Goal: Task Accomplishment & Management: Complete application form

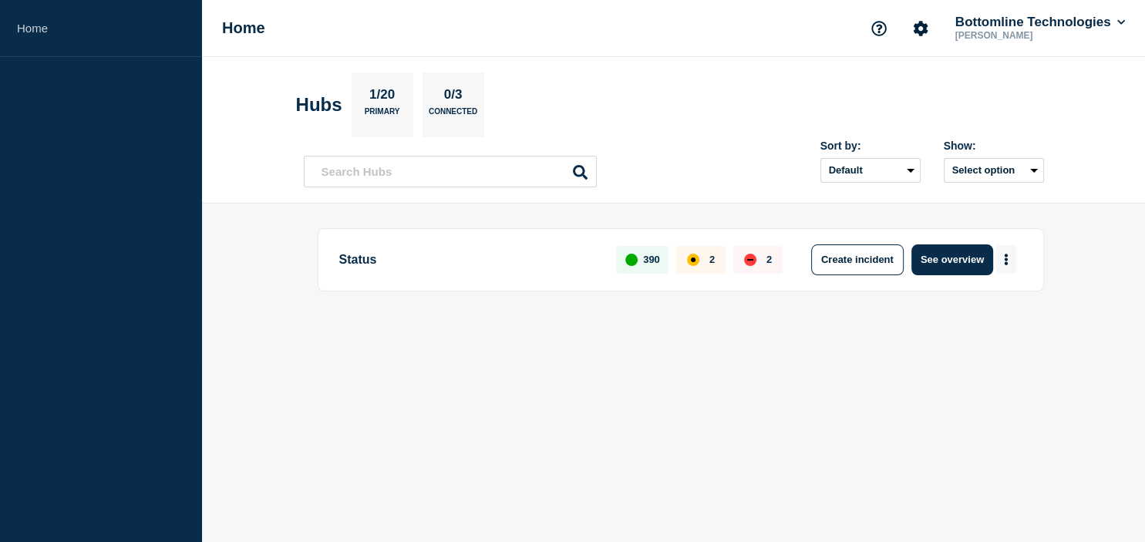
click at [1004, 257] on button "More actions" at bounding box center [1006, 259] width 20 height 29
click at [1004, 304] on button "Create maintenance" at bounding box center [999, 305] width 104 height 13
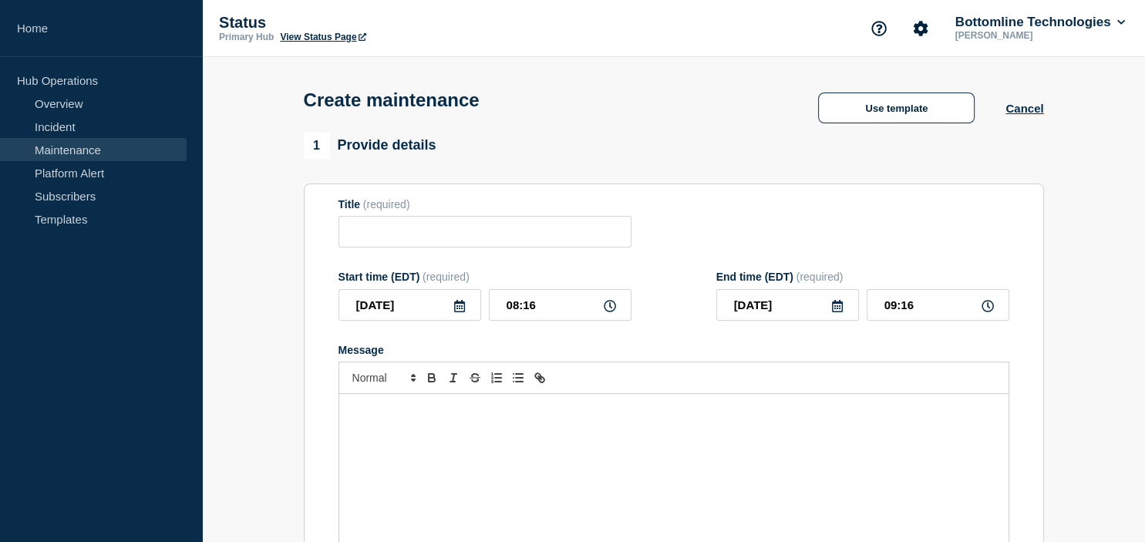
click at [368, 254] on form "Title (required) Start time (EDT) (required) [DATE] 08:16 End time (EDT) (requi…" at bounding box center [673, 404] width 671 height 412
click at [395, 233] on input "Title" at bounding box center [484, 232] width 293 height 32
paste input "Network maintenance | NY2 Cisco Nexus switches Upgrade - Rack 103 and 109 Nexus"
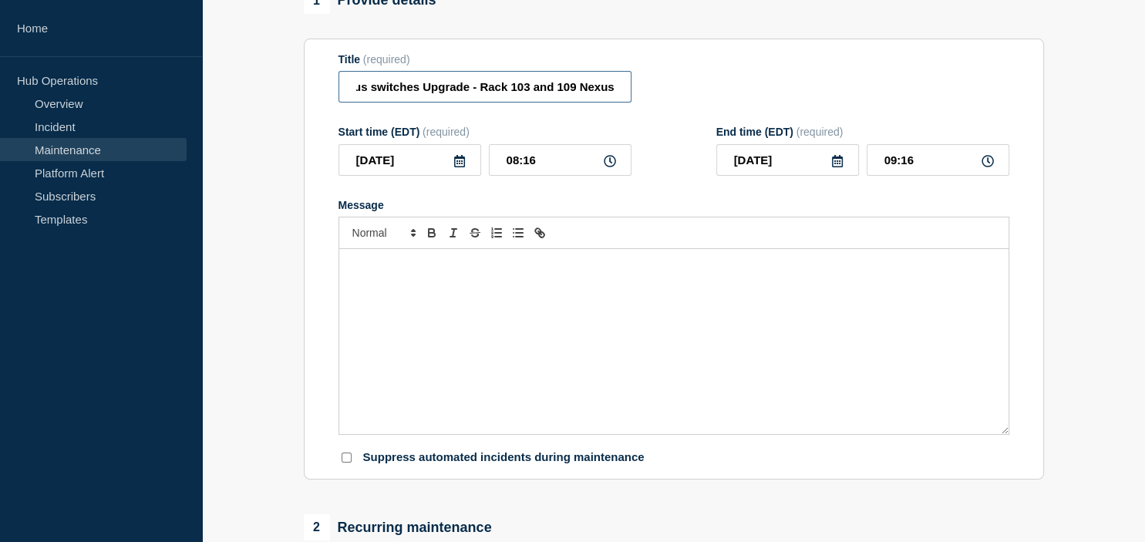
scroll to position [163, 0]
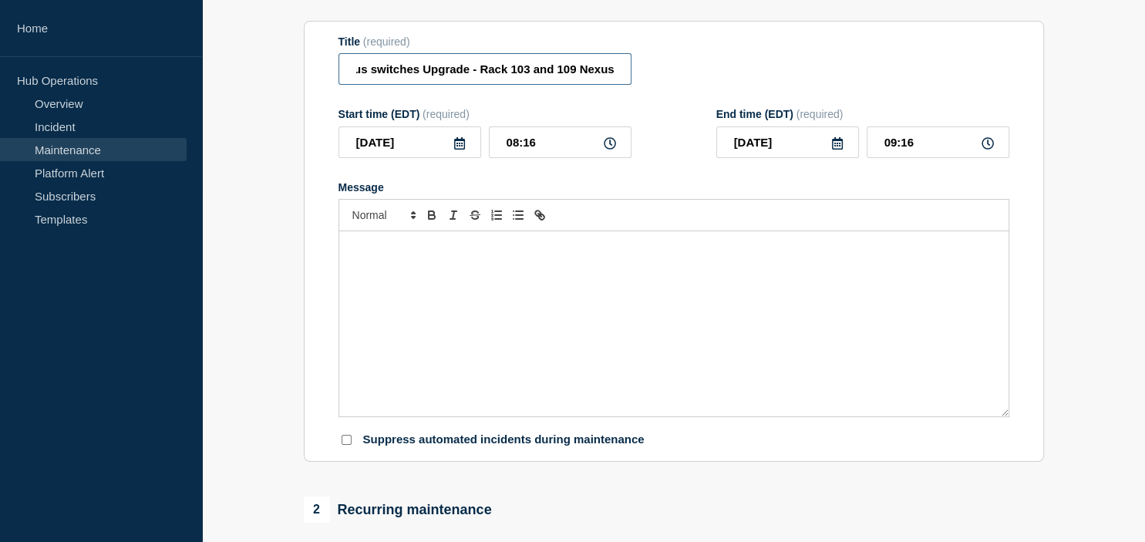
type input "Network maintenance | NY2 Cisco Nexus switches Upgrade - Rack 103 and 109 Nexus"
click at [450, 354] on div "Message" at bounding box center [673, 323] width 669 height 185
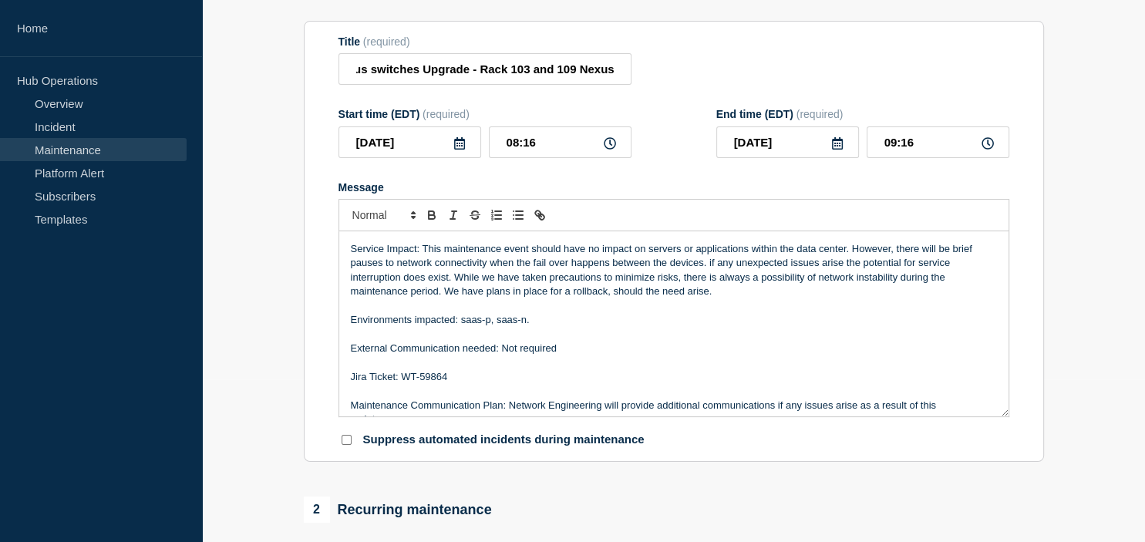
scroll to position [0, 0]
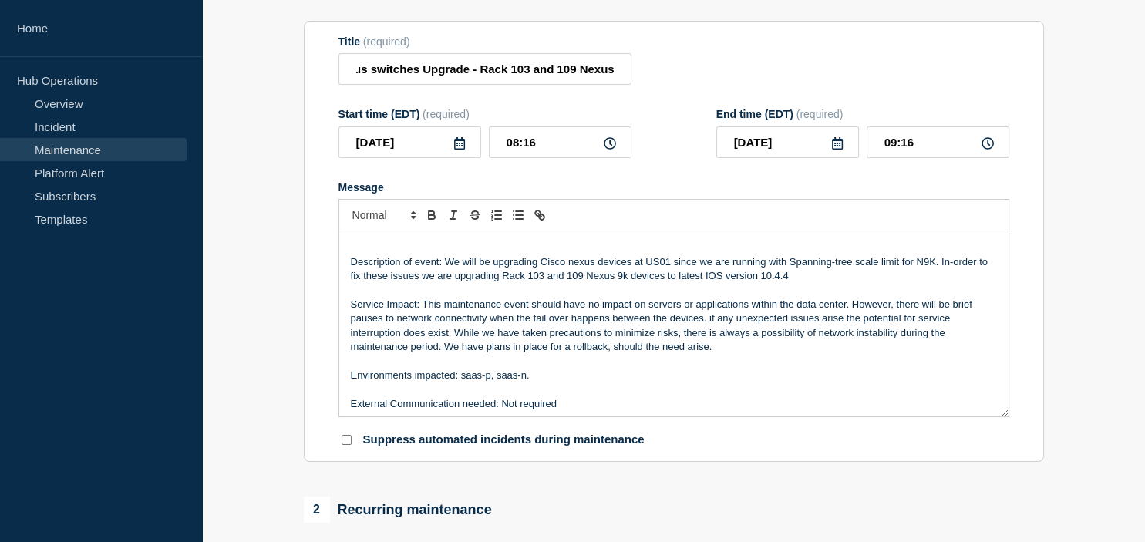
click at [395, 254] on p "Message" at bounding box center [674, 248] width 646 height 14
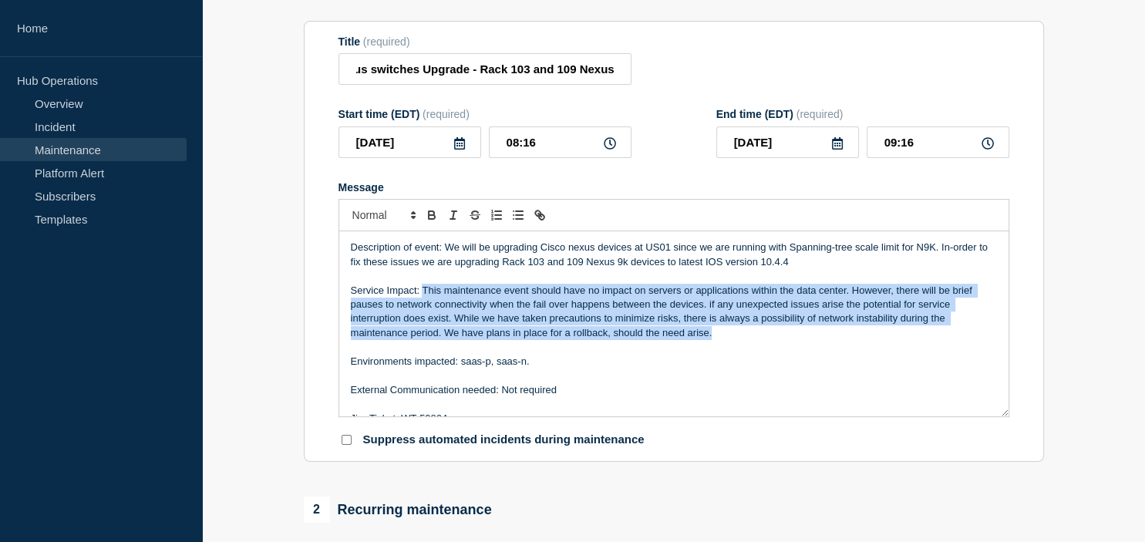
drag, startPoint x: 421, startPoint y: 297, endPoint x: 716, endPoint y: 344, distance: 299.0
click at [716, 341] on p "Service Impact: This maintenance event should have no impact on servers or appl…" at bounding box center [674, 312] width 646 height 57
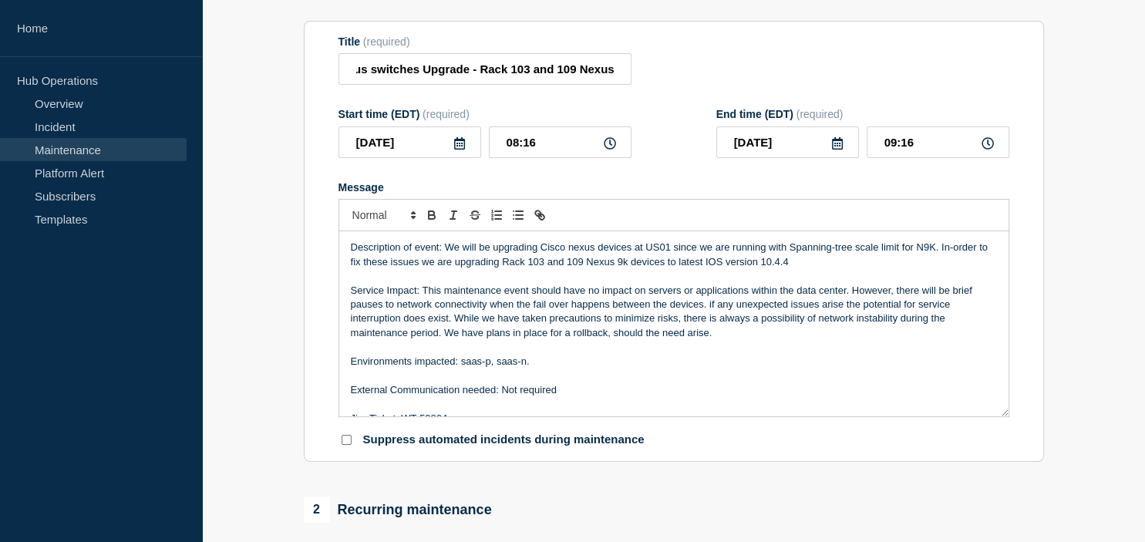
click at [716, 341] on p "Service Impact: This maintenance event should have no impact on servers or appl…" at bounding box center [674, 312] width 646 height 57
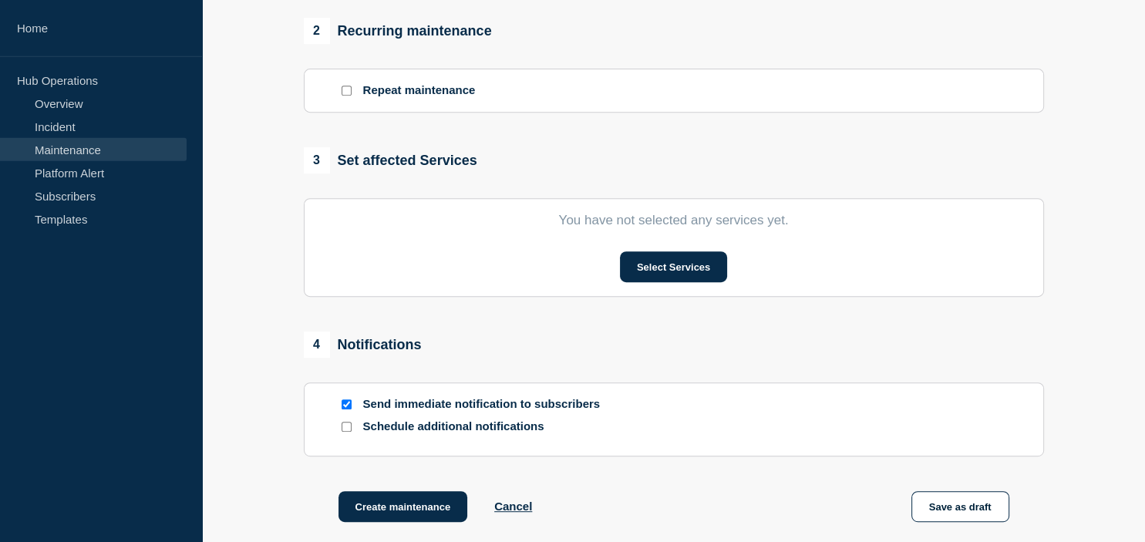
scroll to position [651, 0]
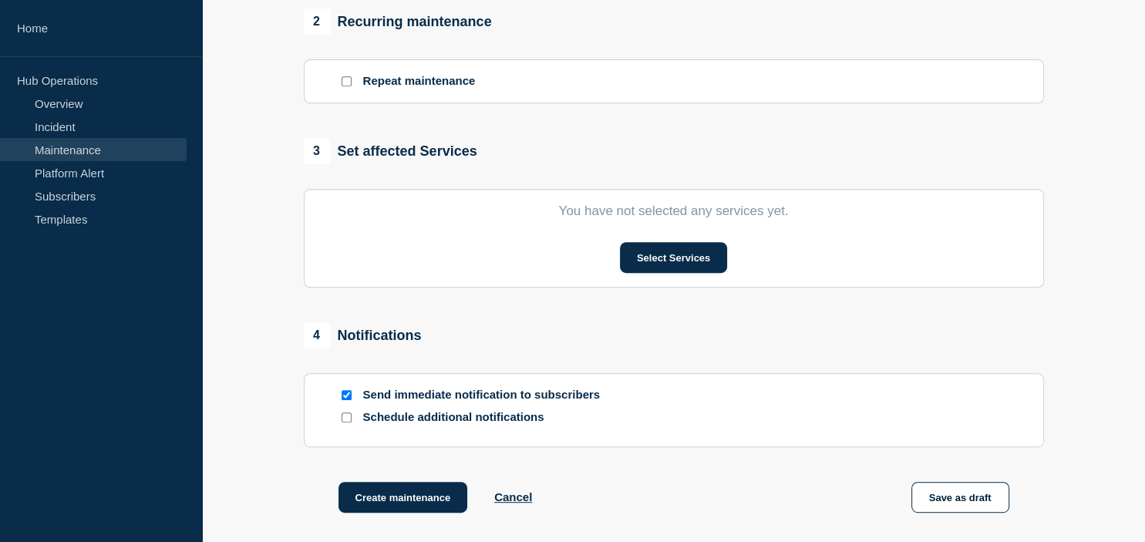
click at [347, 422] on input "Schedule additional notifications" at bounding box center [346, 417] width 10 height 10
checkbox input "true"
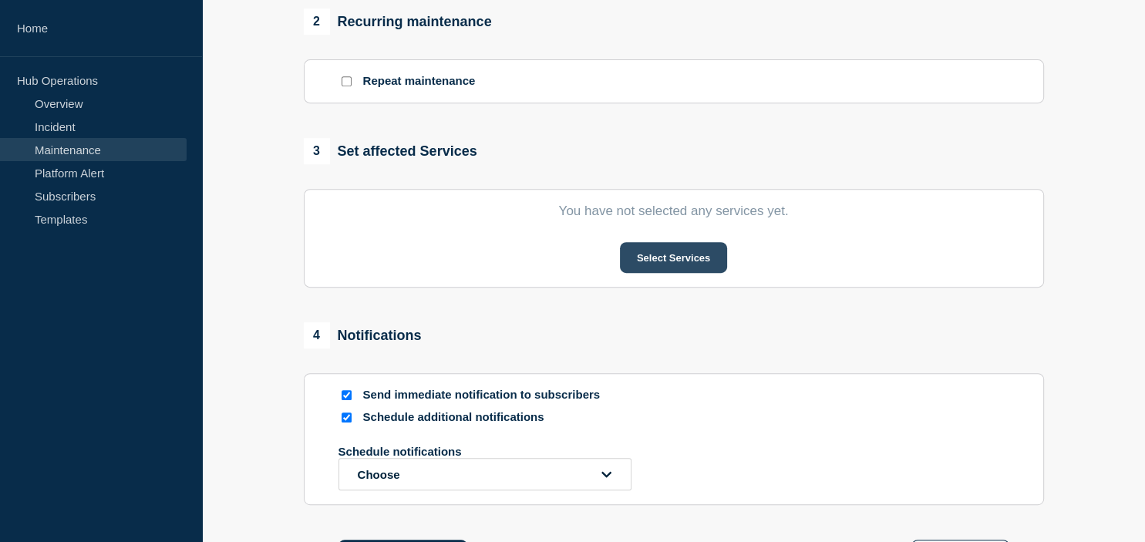
click at [676, 273] on button "Select Services" at bounding box center [673, 257] width 107 height 31
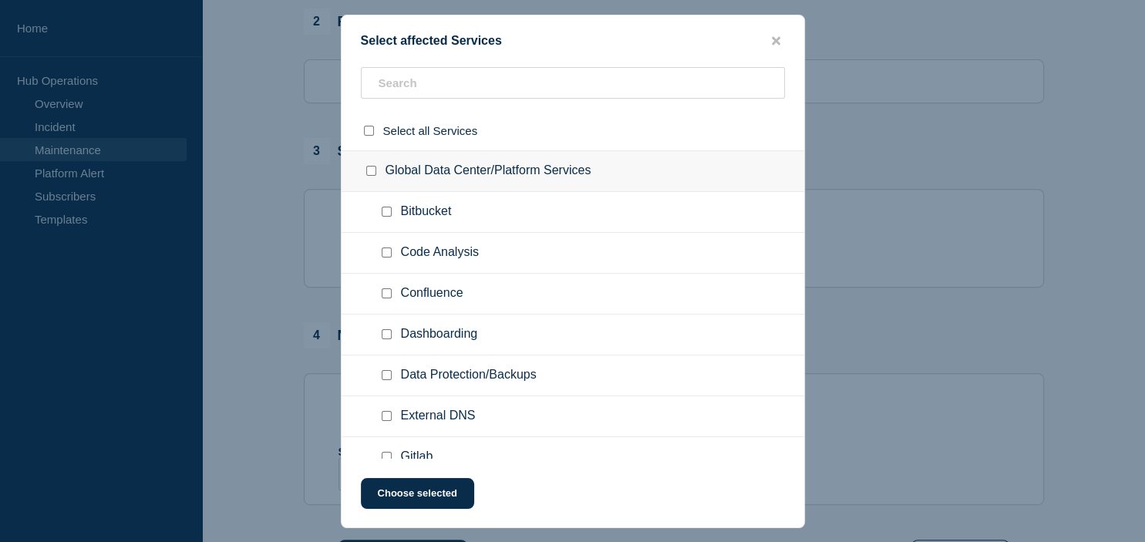
click at [424, 242] on ul "Code Analysis" at bounding box center [572, 253] width 463 height 41
click at [432, 99] on input "text" at bounding box center [573, 83] width 424 height 32
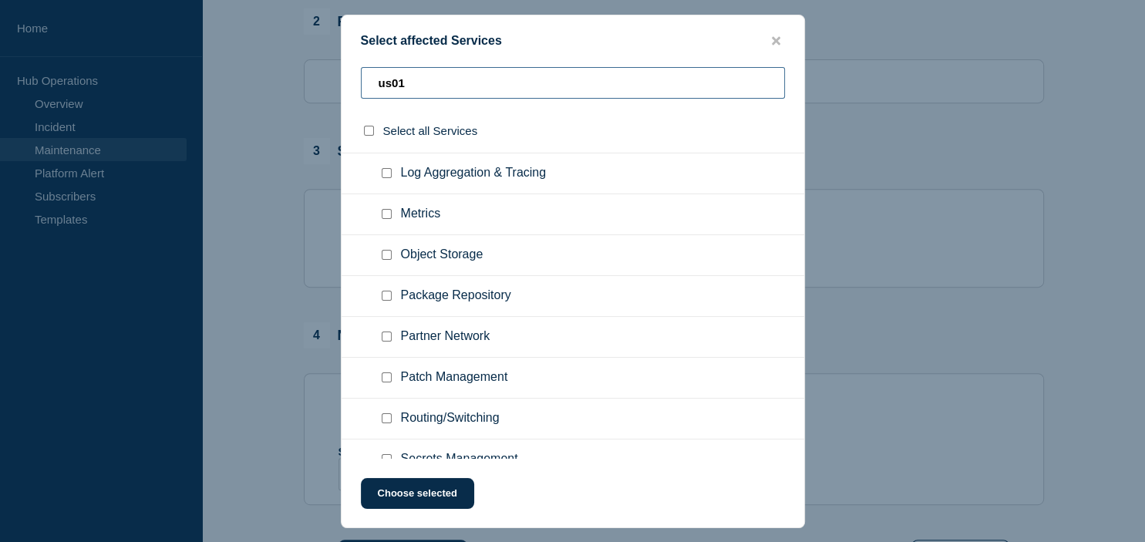
scroll to position [750, 0]
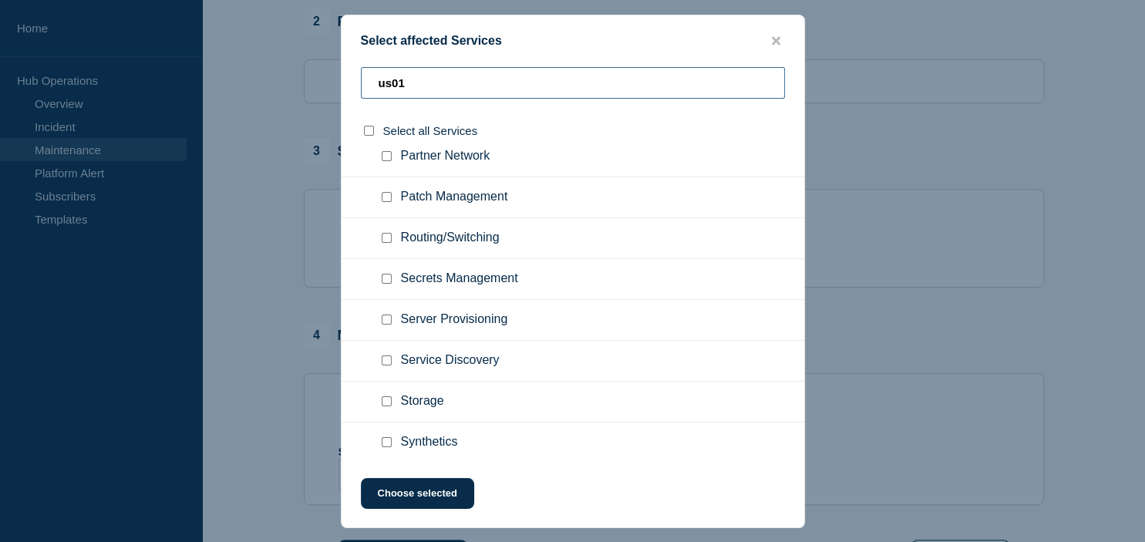
type input "us01"
click at [387, 236] on input "Routing/Switching checkbox" at bounding box center [387, 238] width 10 height 10
checkbox input "true"
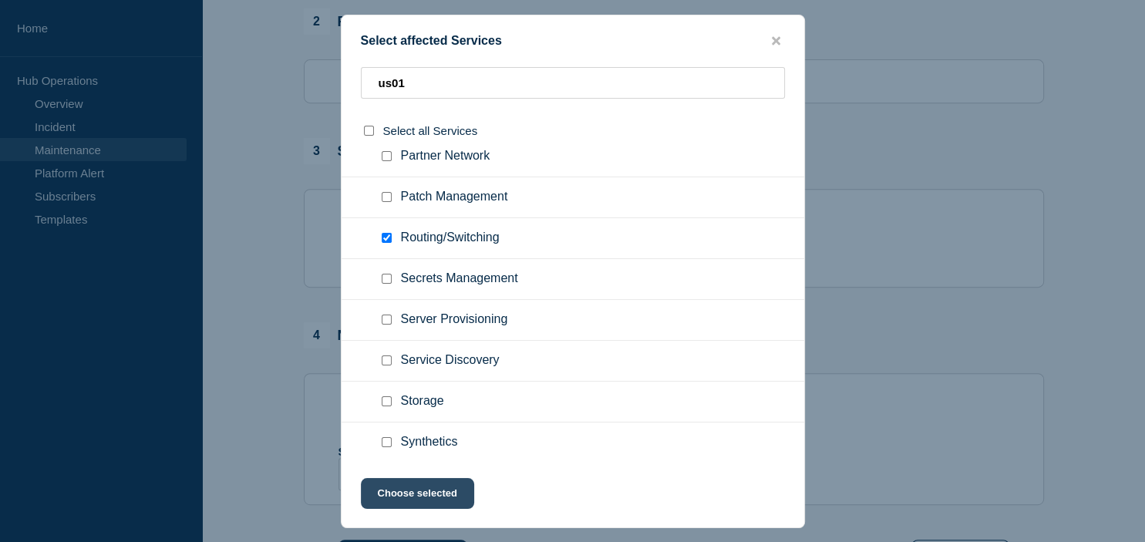
click at [409, 506] on button "Choose selected" at bounding box center [417, 493] width 113 height 31
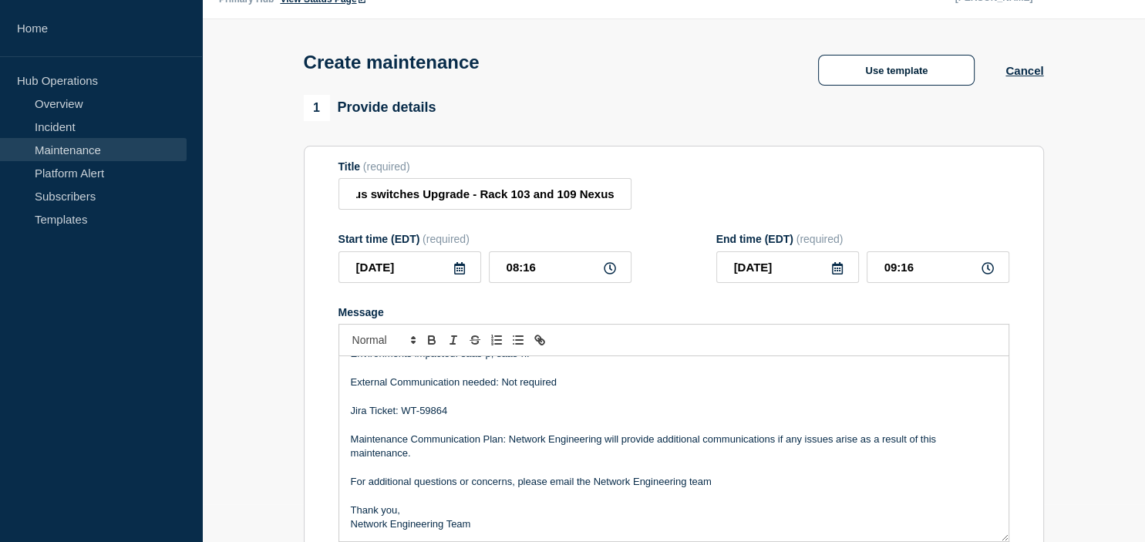
scroll to position [0, 0]
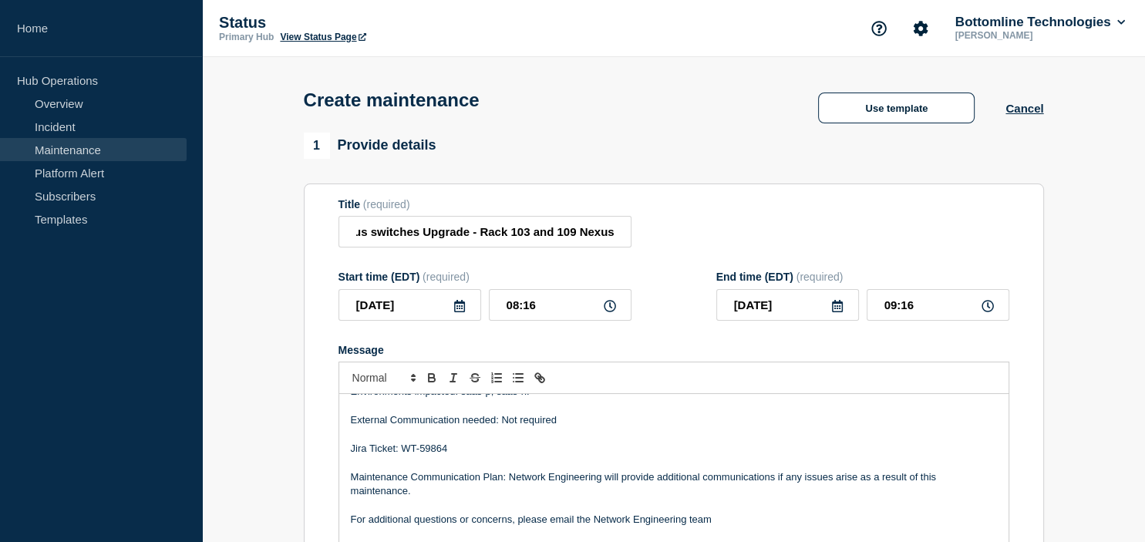
click at [463, 312] on icon at bounding box center [459, 306] width 12 height 12
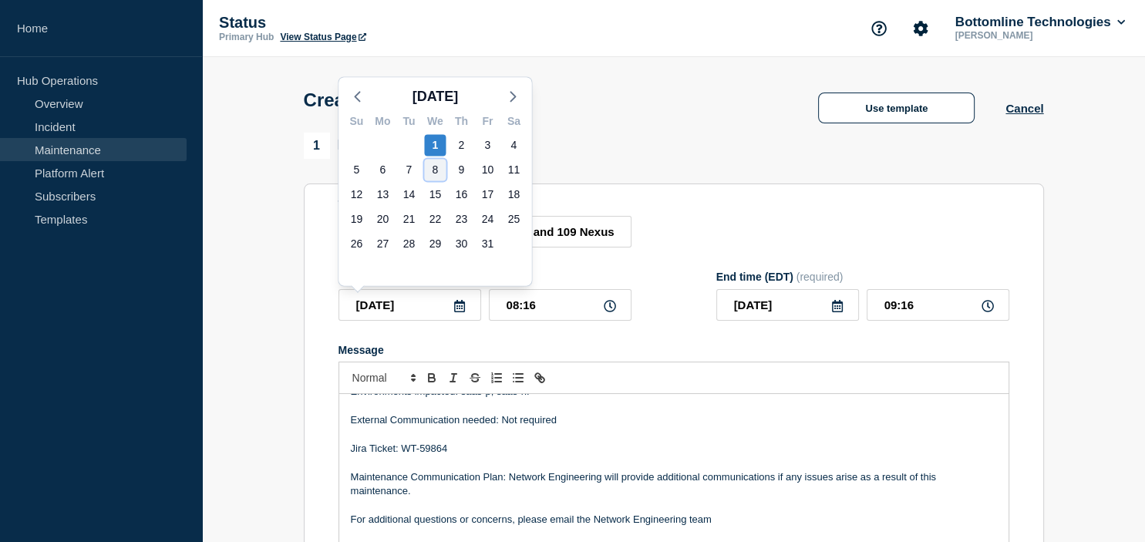
click at [428, 171] on div "8" at bounding box center [435, 170] width 22 height 22
type input "[DATE]"
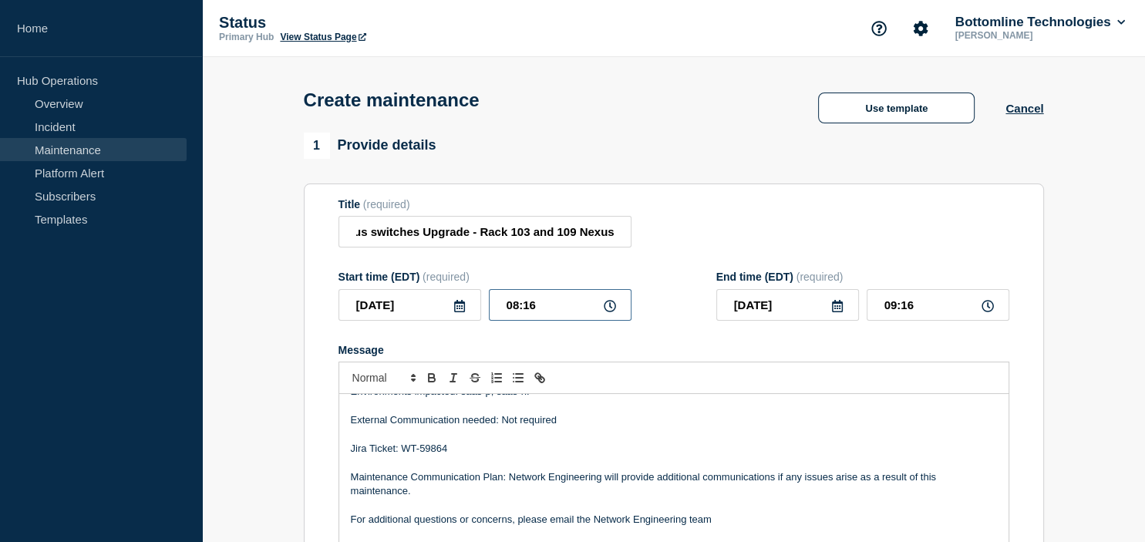
drag, startPoint x: 544, startPoint y: 305, endPoint x: 468, endPoint y: 308, distance: 76.4
click at [489, 308] on input "08:16" at bounding box center [560, 305] width 143 height 32
type input "21:00"
type input "22:00"
click at [835, 312] on icon at bounding box center [837, 306] width 11 height 12
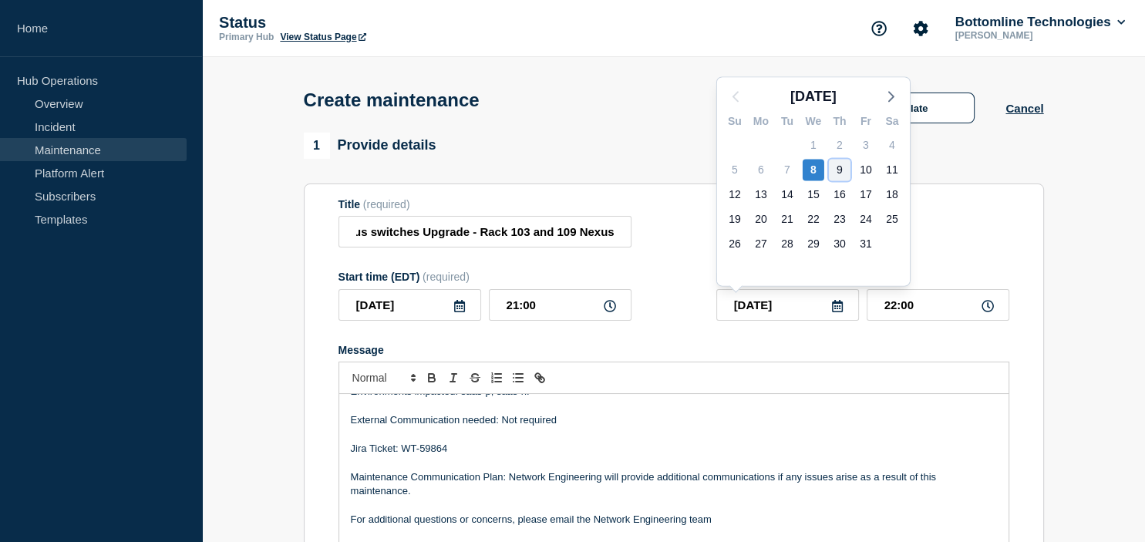
click at [843, 173] on div "9" at bounding box center [840, 170] width 22 height 22
type input "[DATE]"
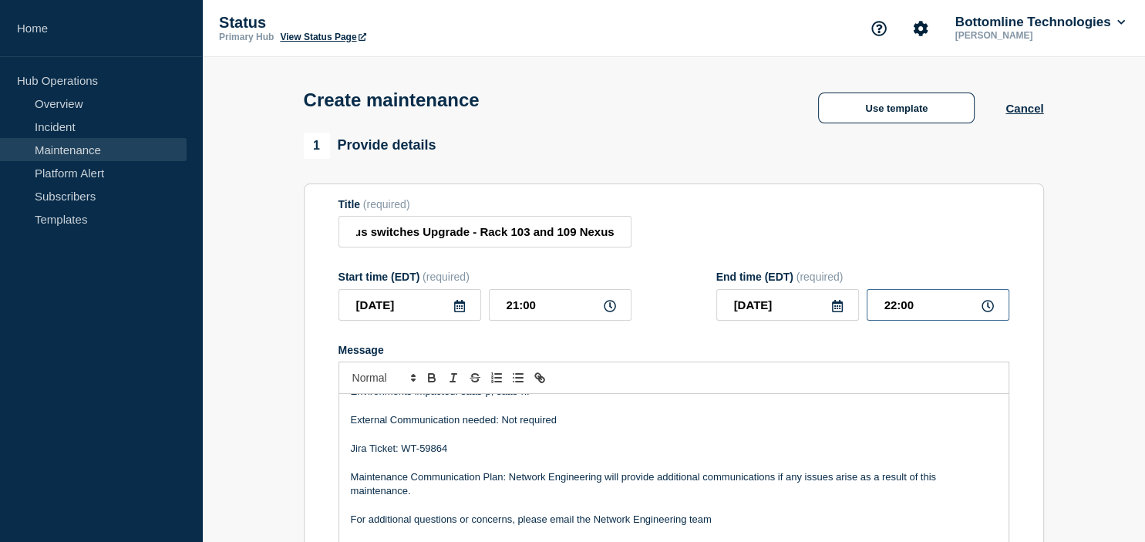
drag, startPoint x: 936, startPoint y: 304, endPoint x: 821, endPoint y: 304, distance: 114.9
click at [866, 304] on input "22:00" at bounding box center [937, 305] width 143 height 32
type input "01:00"
click at [677, 248] on div "Title (required) Network maintenance | NY2 Cisco Nexus switches Upgrade - Rack …" at bounding box center [673, 223] width 671 height 50
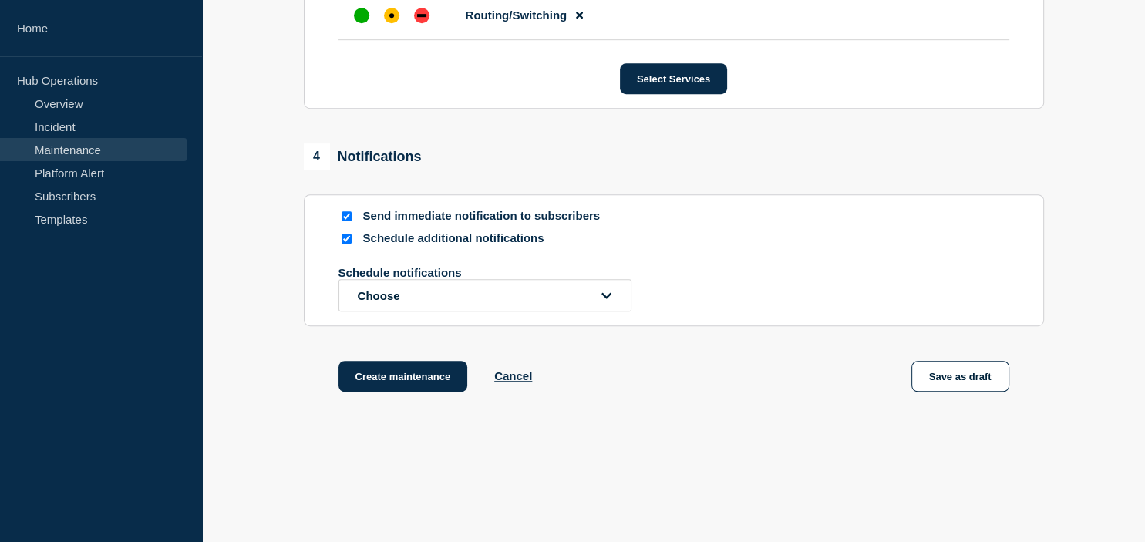
scroll to position [947, 0]
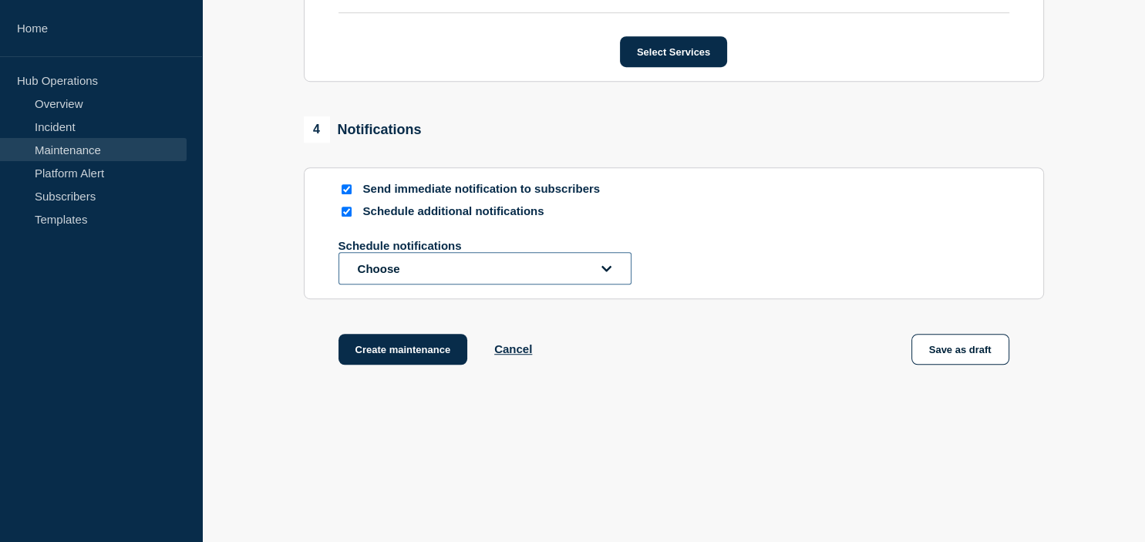
click at [456, 269] on button "Choose" at bounding box center [484, 268] width 293 height 32
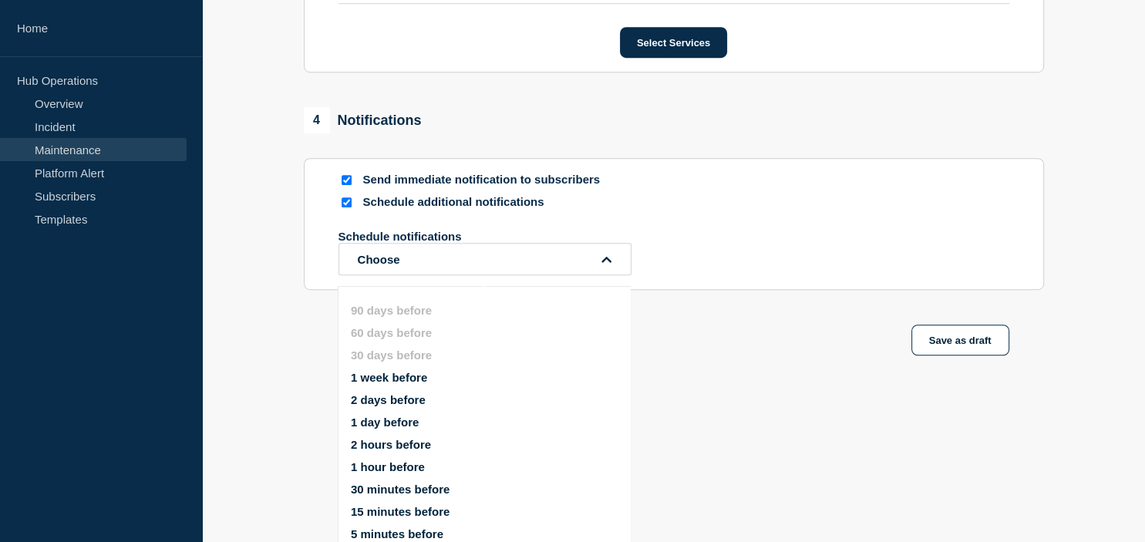
click at [412, 402] on button "2 days before" at bounding box center [388, 399] width 75 height 13
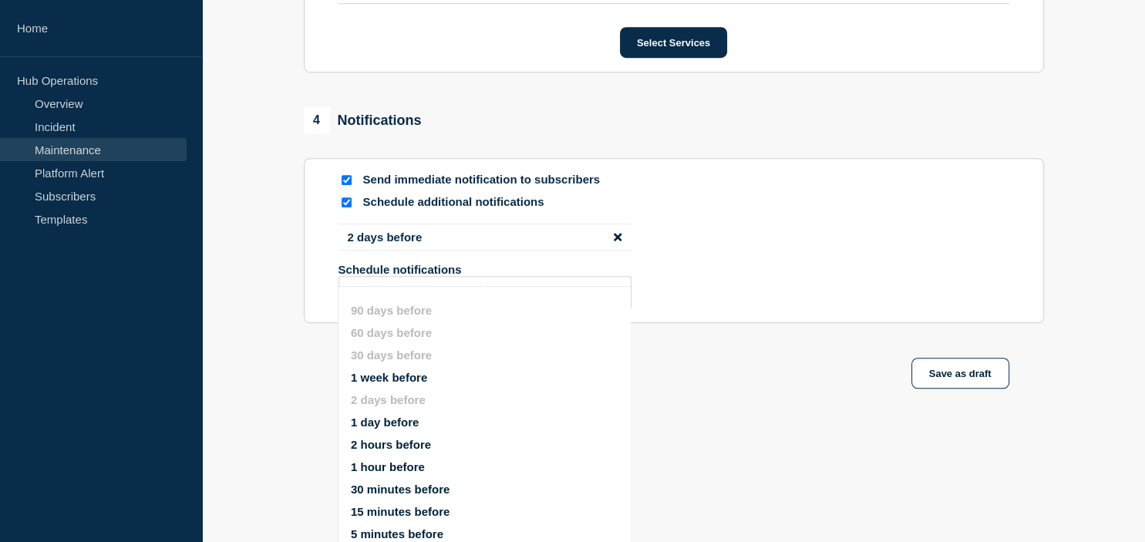
click at [373, 427] on button "1 day before" at bounding box center [385, 421] width 68 height 13
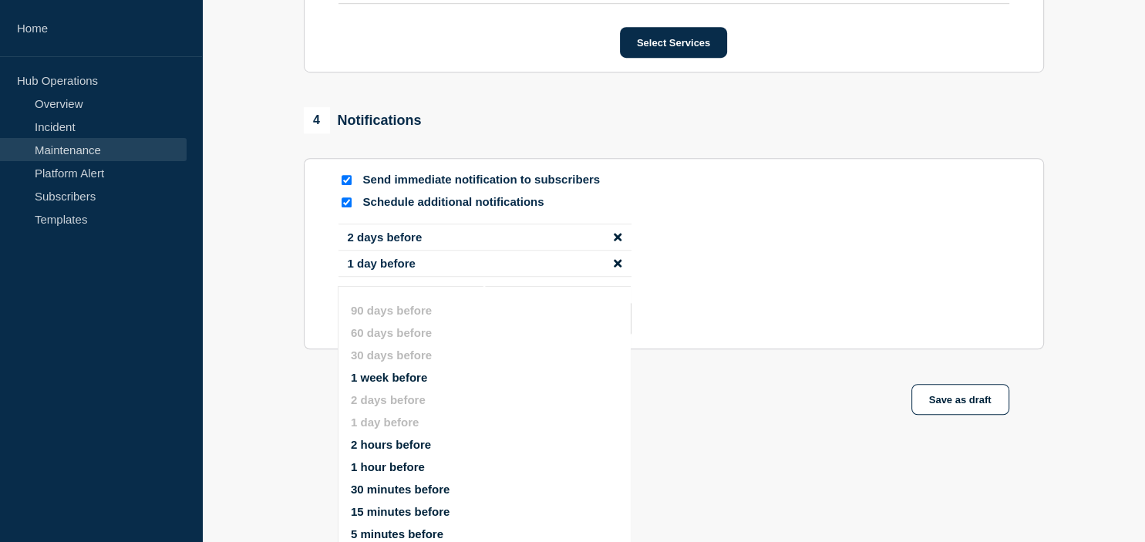
click at [325, 345] on section "Send immediate notification to subscribers Schedule additional notifications 2 …" at bounding box center [674, 253] width 740 height 191
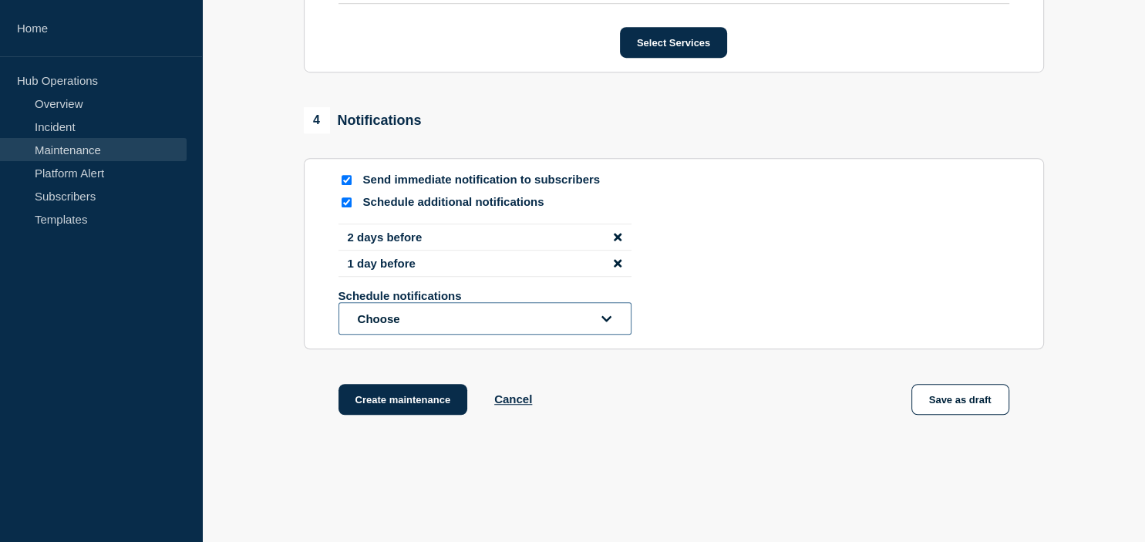
click at [359, 325] on button "Choose" at bounding box center [484, 318] width 293 height 32
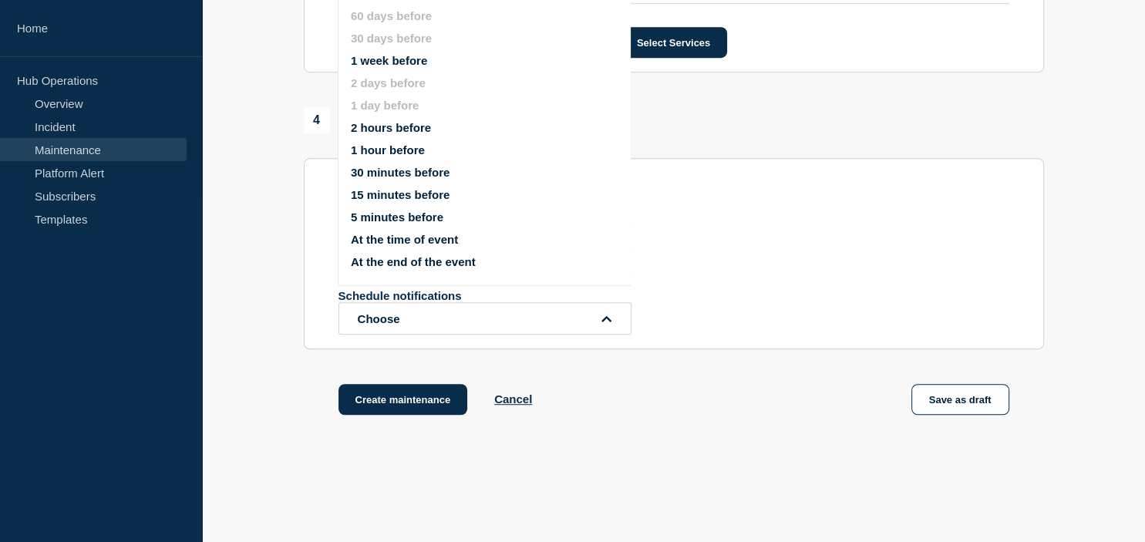
click at [399, 222] on button "5 minutes before" at bounding box center [397, 216] width 93 height 13
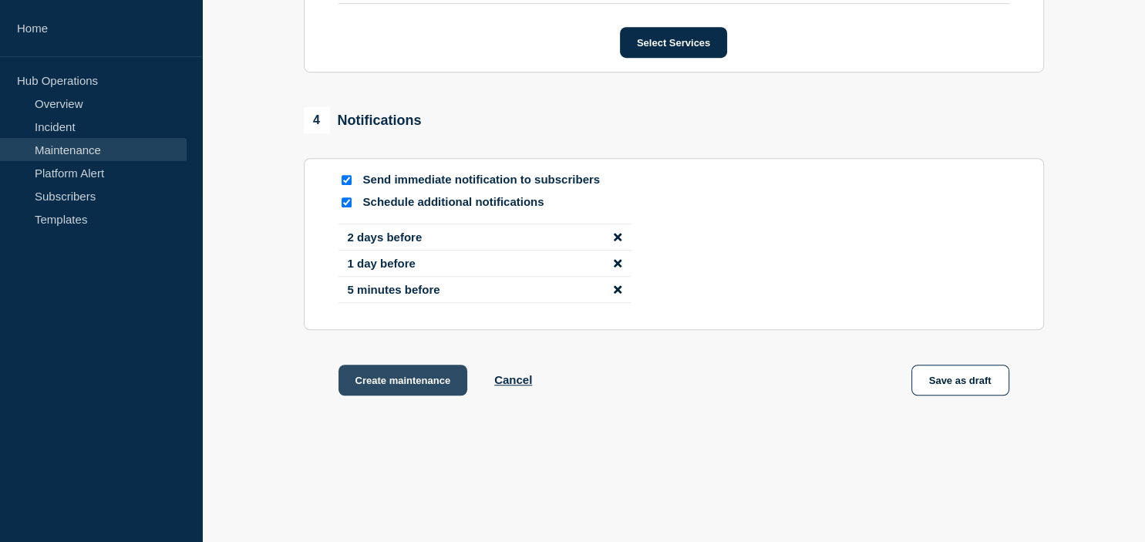
click at [389, 393] on button "Create maintenance" at bounding box center [403, 380] width 130 height 31
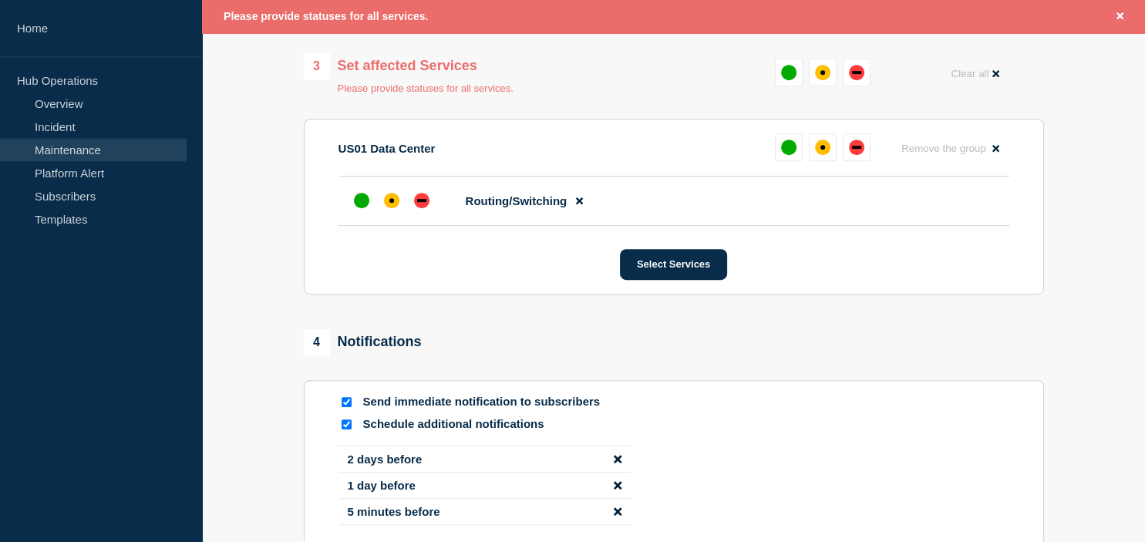
scroll to position [745, 0]
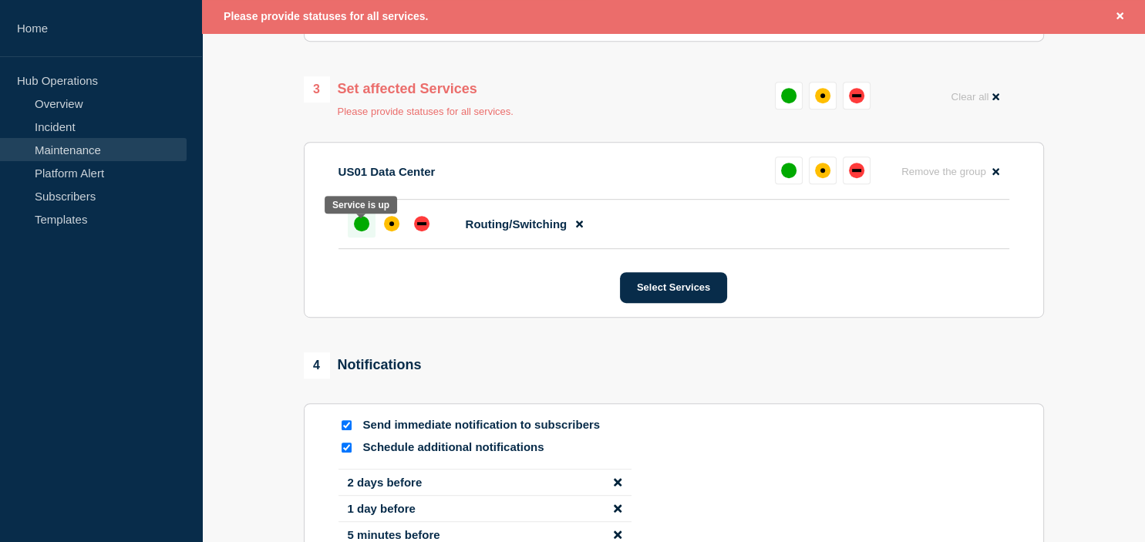
click at [364, 229] on div "up" at bounding box center [361, 223] width 15 height 15
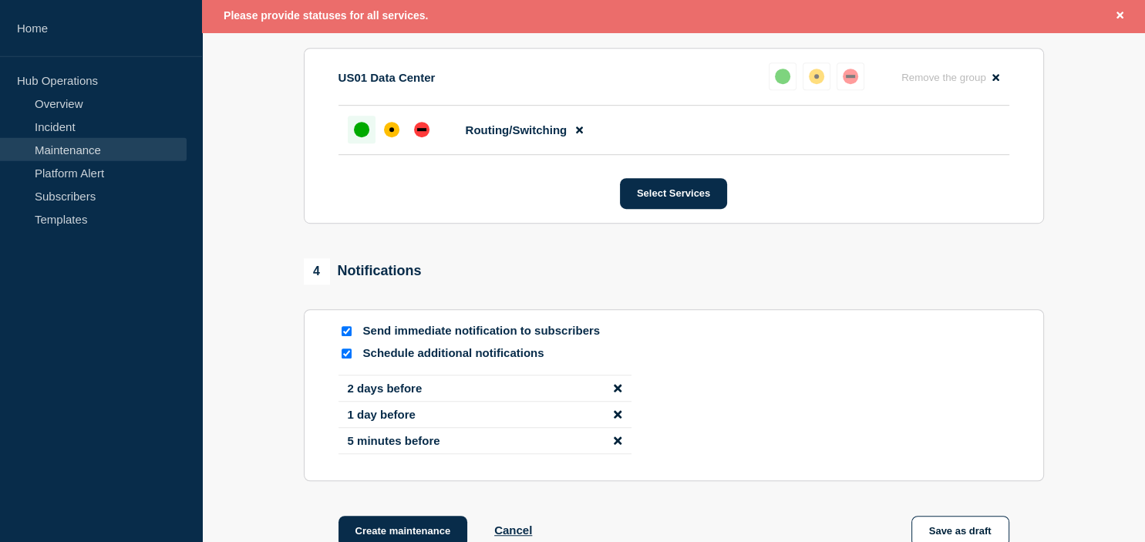
scroll to position [1021, 0]
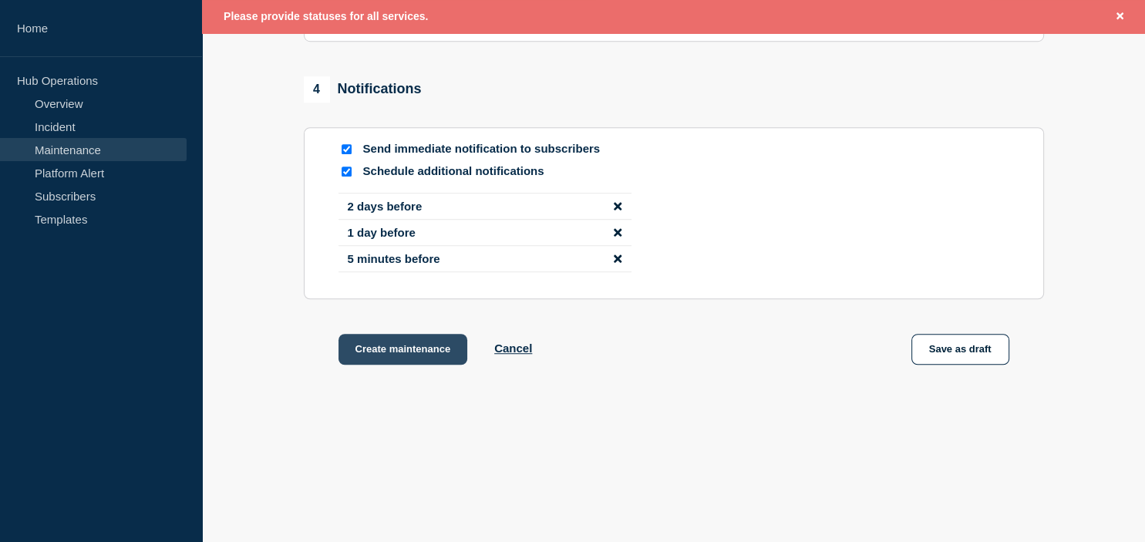
click at [389, 348] on button "Create maintenance" at bounding box center [403, 349] width 130 height 31
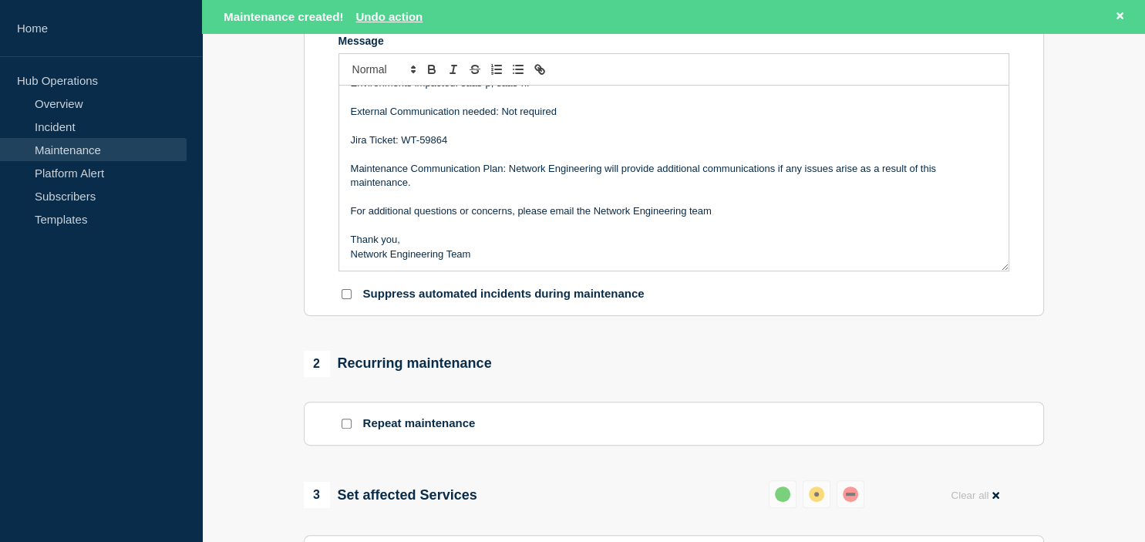
scroll to position [207, 0]
